Goal: Task Accomplishment & Management: Complete application form

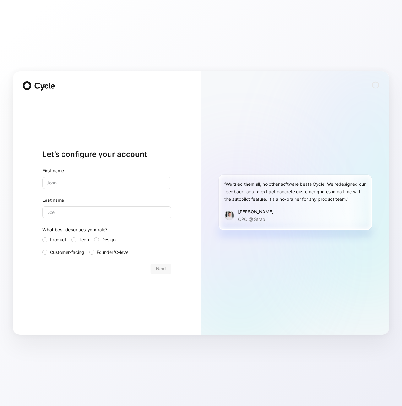
drag, startPoint x: 210, startPoint y: 98, endPoint x: 103, endPoint y: 163, distance: 125.5
click at [210, 98] on div "“We tried them all, no other software beats Cycle. We redesigned our feedback l…" at bounding box center [295, 203] width 188 height 264
click at [80, 180] on input "text" at bounding box center [106, 183] width 129 height 12
type input "[PERSON_NAME]"
type input "Castro"
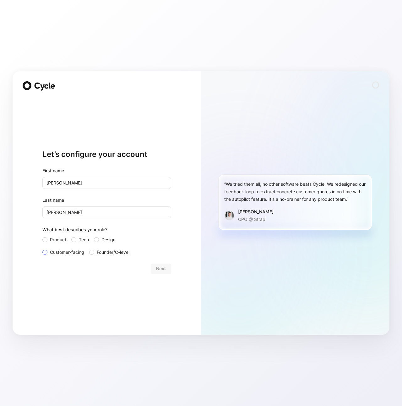
click at [54, 253] on span "Customer-facing" at bounding box center [67, 253] width 34 height 8
click at [42, 249] on input "Customer-facing" at bounding box center [42, 249] width 0 height 0
click at [158, 269] on span "Next" at bounding box center [161, 269] width 10 height 8
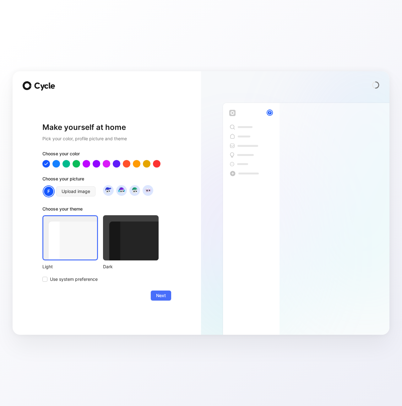
click at [115, 243] on div at bounding box center [131, 237] width 56 height 45
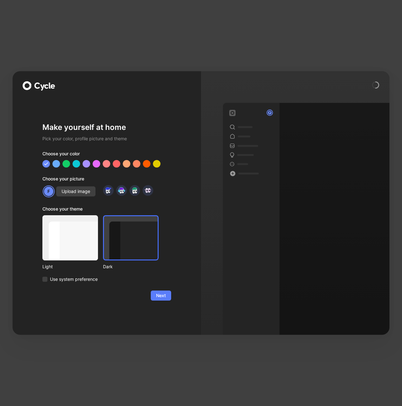
click at [162, 295] on span "Next" at bounding box center [161, 296] width 10 height 8
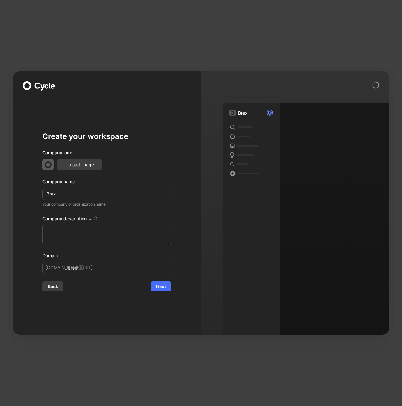
type textarea "Brex is a financial technology company founded in [DATE] by [PERSON_NAME] and […"
click at [159, 154] on div "Company logo" at bounding box center [106, 154] width 129 height 10
click at [164, 288] on span "Next" at bounding box center [161, 287] width 10 height 8
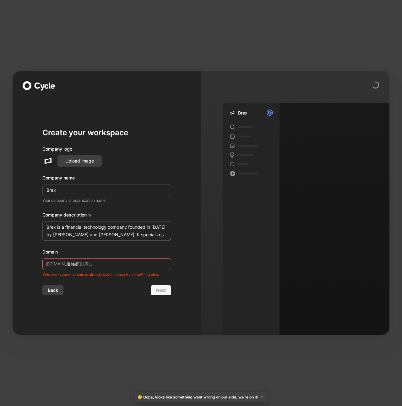
click at [113, 261] on input "brex" at bounding box center [106, 264] width 129 height 12
click at [56, 294] on span "Back" at bounding box center [53, 291] width 10 height 8
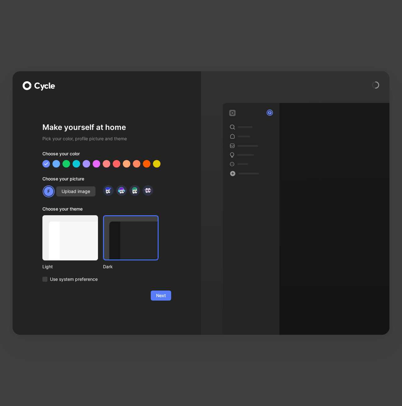
click at [158, 298] on span "Next" at bounding box center [161, 296] width 10 height 8
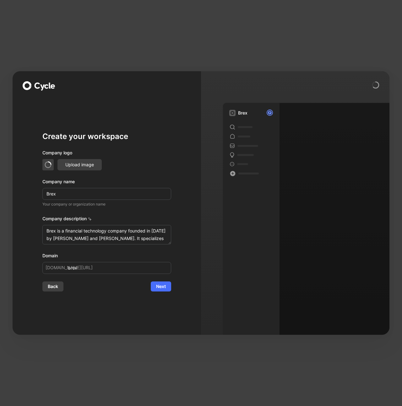
click at [148, 147] on div "Create your workspace Company logo Upload image Company name Brex Your company …" at bounding box center [106, 212] width 129 height 160
drag, startPoint x: 102, startPoint y: 268, endPoint x: 135, endPoint y: 281, distance: 35.3
click at [102, 268] on input "brex" at bounding box center [106, 268] width 129 height 12
click at [164, 284] on span "Next" at bounding box center [161, 287] width 10 height 8
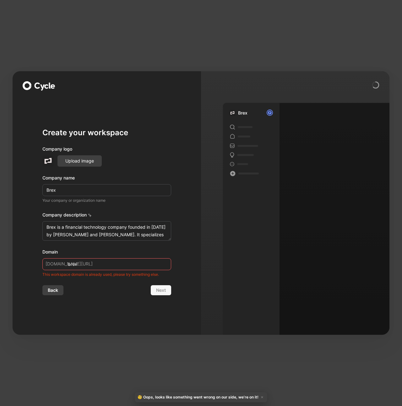
drag, startPoint x: 85, startPoint y: 264, endPoint x: 41, endPoint y: 263, distance: 44.0
click at [41, 263] on div "Create your workspace Company logo Upload image Company name Brex Your company …" at bounding box center [107, 203] width 188 height 264
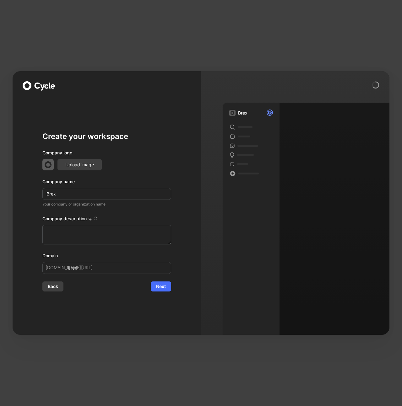
type textarea "Brex is a financial technology company founded in [DATE] by [PERSON_NAME] and […"
click at [164, 157] on div "Company logo" at bounding box center [106, 154] width 129 height 10
click at [160, 285] on span "Next" at bounding box center [161, 287] width 10 height 8
